Goal: Information Seeking & Learning: Understand process/instructions

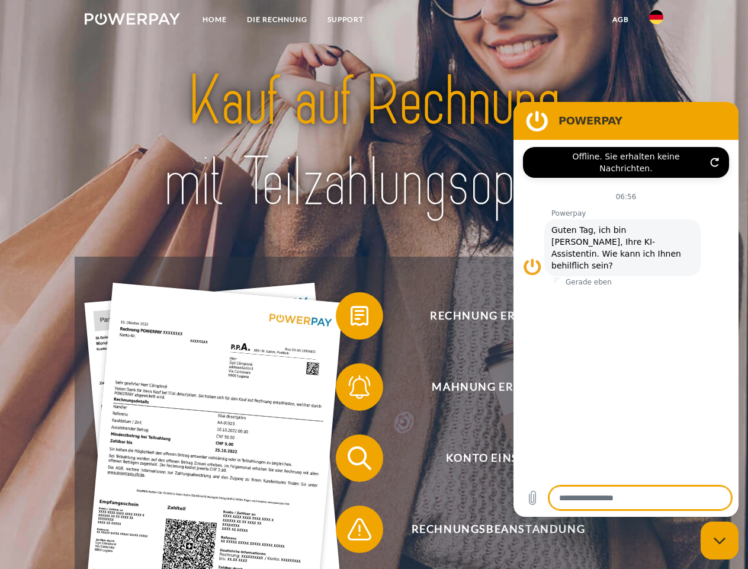
click at [132, 21] on img at bounding box center [132, 19] width 95 height 12
click at [656, 21] on img at bounding box center [656, 17] width 14 height 14
click at [620, 20] on link "agb" at bounding box center [621, 19] width 37 height 21
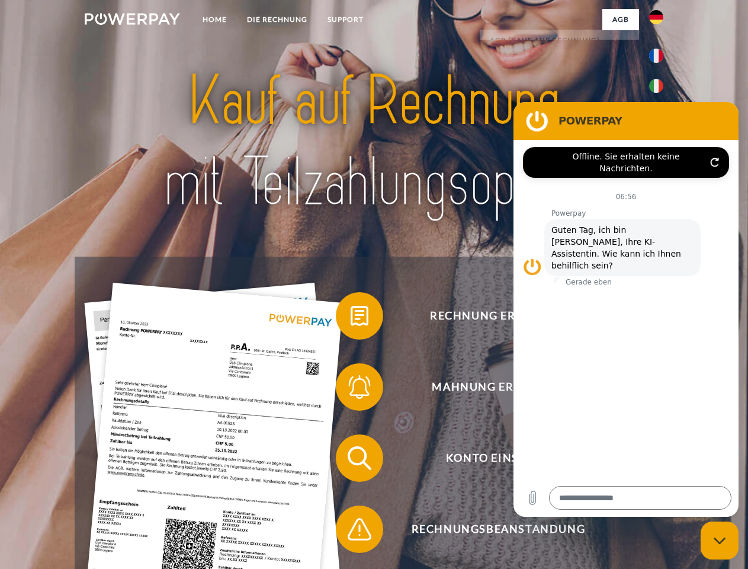
click at [351, 318] on span at bounding box center [341, 315] width 59 height 59
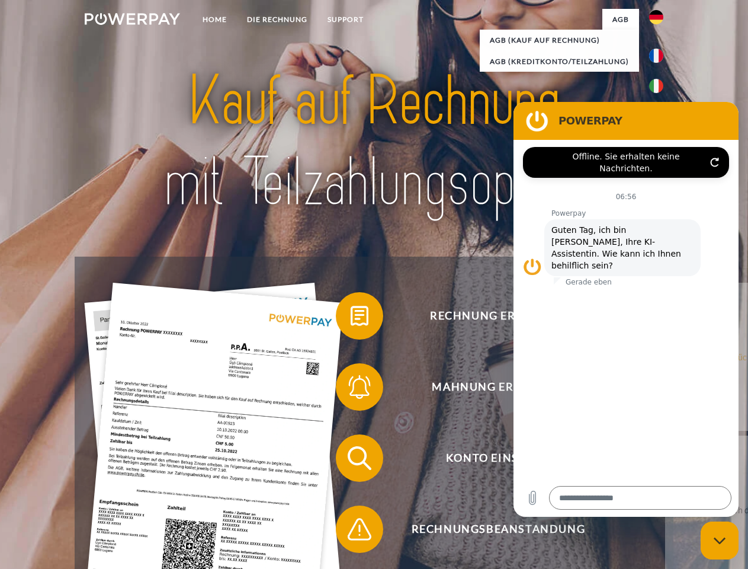
click at [351, 389] on span at bounding box center [341, 386] width 59 height 59
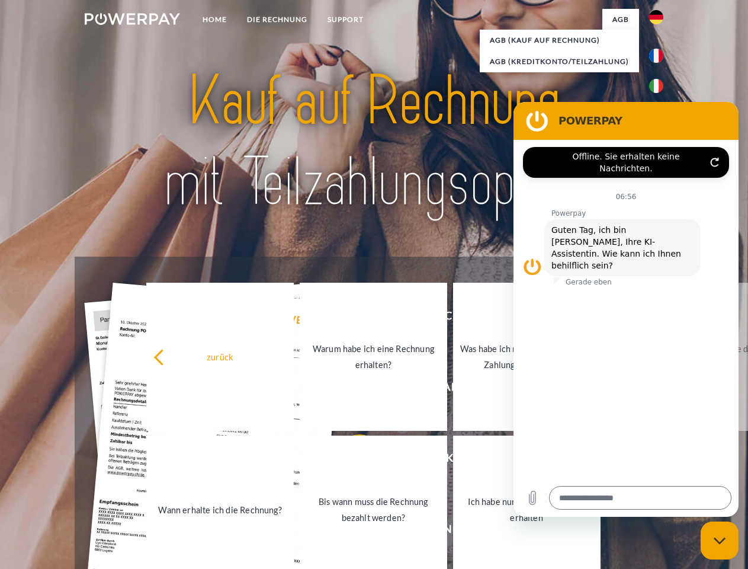
click at [351, 460] on link "Bis wann muss die Rechnung bezahlt werden?" at bounding box center [374, 509] width 148 height 148
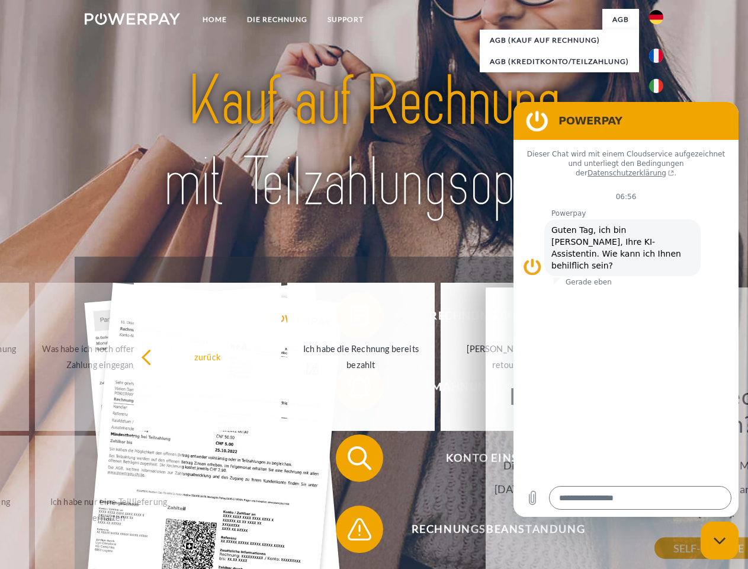
click at [351, 531] on span at bounding box center [341, 528] width 59 height 59
click at [720, 540] on icon "Messaging-Fenster schließen" at bounding box center [720, 541] width 12 height 8
type textarea "*"
